Goal: Download file/media

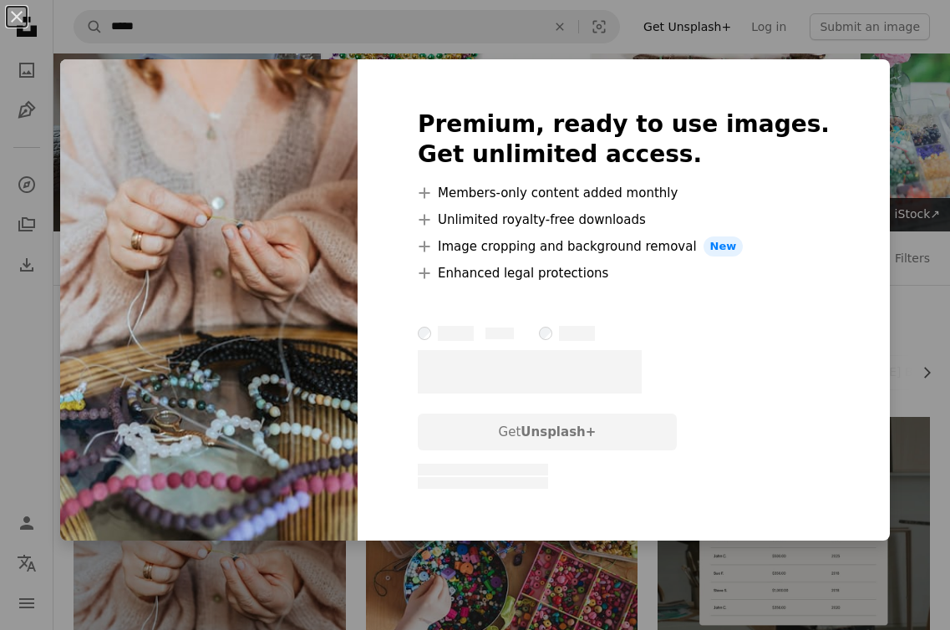
scroll to position [274, 0]
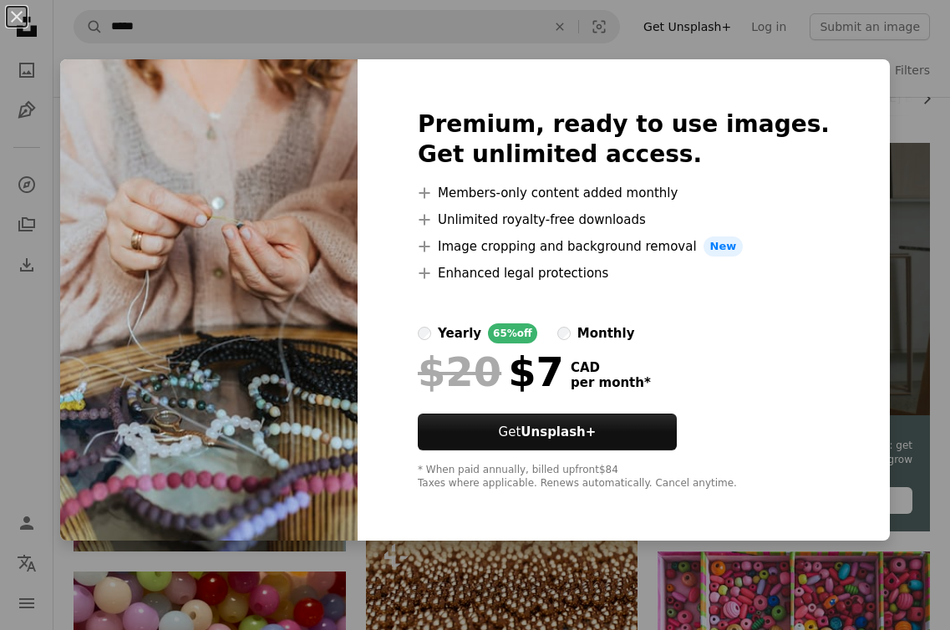
click at [850, 203] on div "An X shape Premium, ready to use images. Get unlimited access. A plus sign Memb…" at bounding box center [475, 315] width 950 height 630
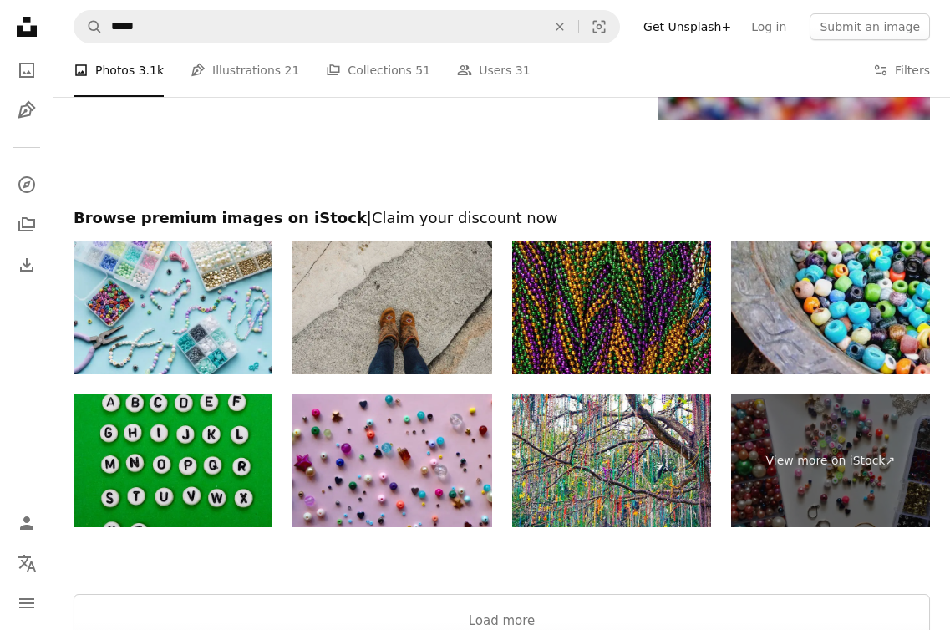
scroll to position [2593, 0]
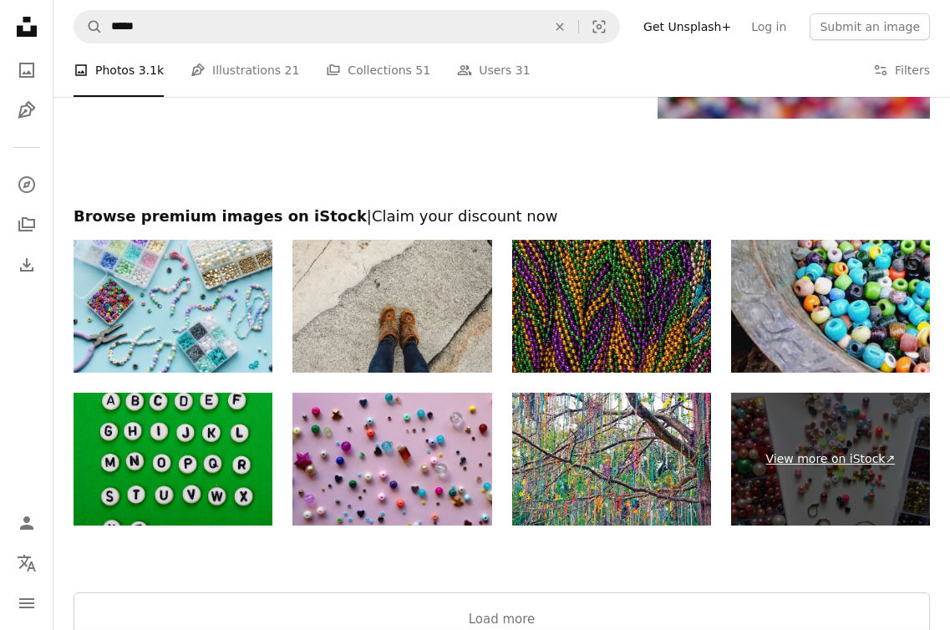
click at [793, 464] on link "View more on iStock ↗" at bounding box center [830, 459] width 199 height 133
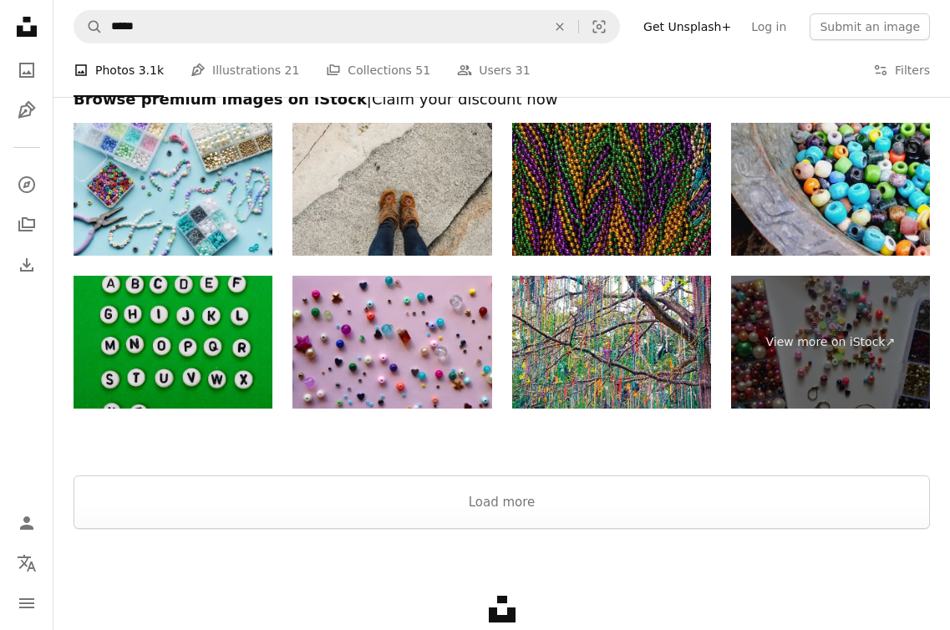
scroll to position [2801, 0]
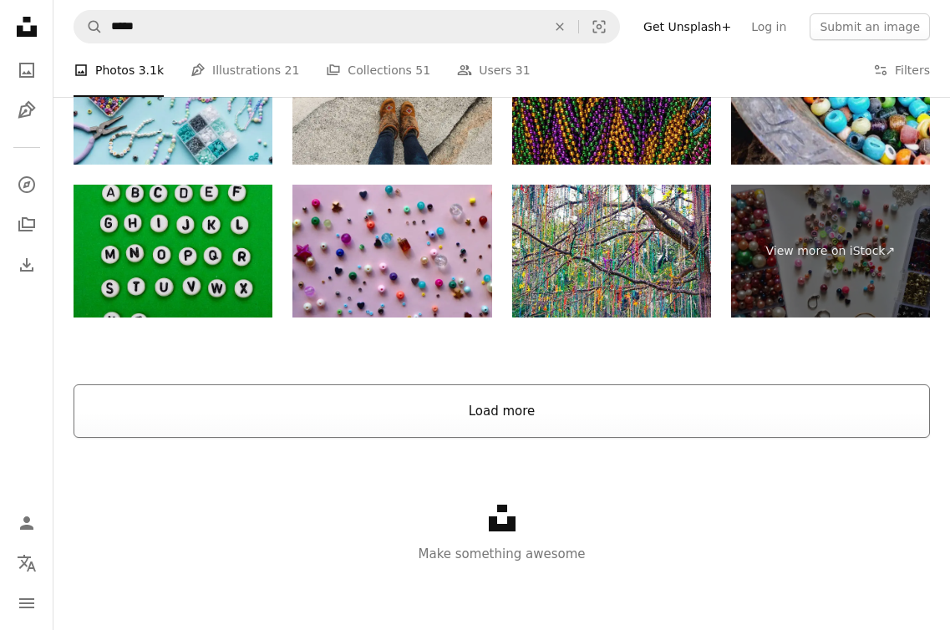
click at [556, 404] on button "Load more" at bounding box center [502, 410] width 857 height 53
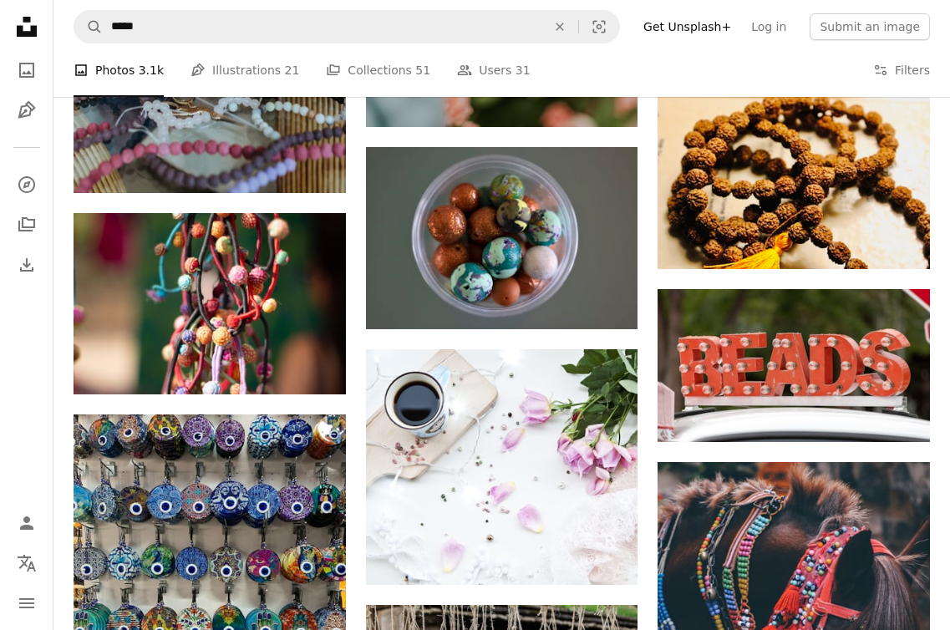
scroll to position [7379, 0]
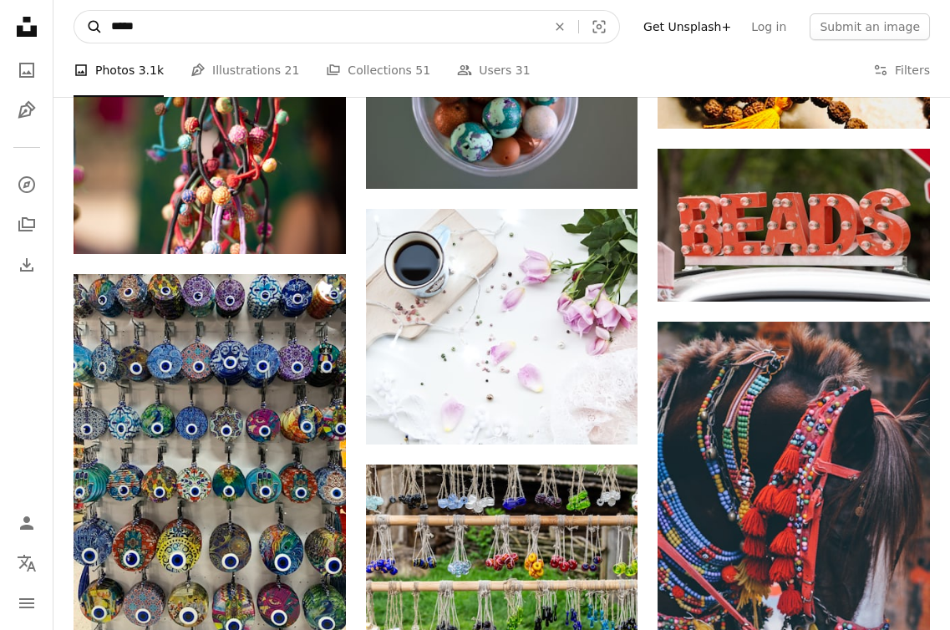
drag, startPoint x: 166, startPoint y: 30, endPoint x: 75, endPoint y: 19, distance: 91.7
click at [74, 25] on form "A magnifying glass ***** An X shape Visual search" at bounding box center [347, 26] width 547 height 33
type input "**********"
click button "A magnifying glass" at bounding box center [88, 27] width 28 height 32
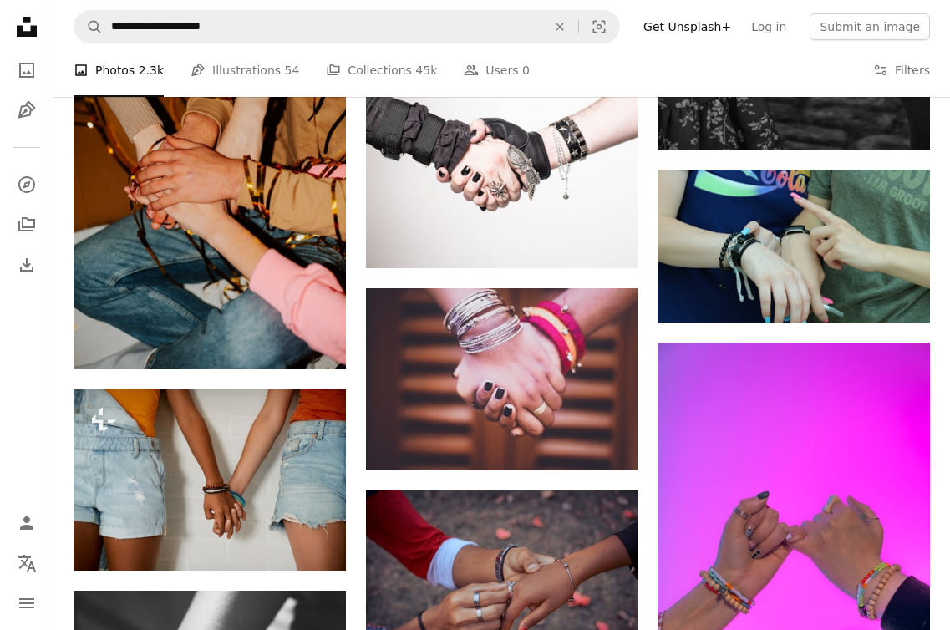
scroll to position [1081, 0]
